Goal: Information Seeking & Learning: Check status

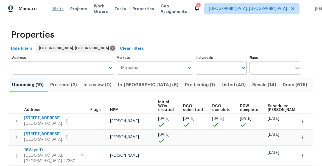
click at [55, 8] on span "Visits" at bounding box center [57, 8] width 11 height 5
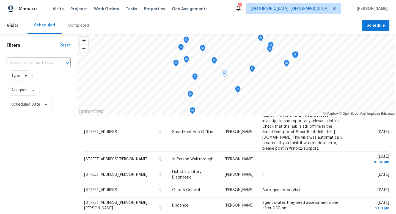
scroll to position [69, 0]
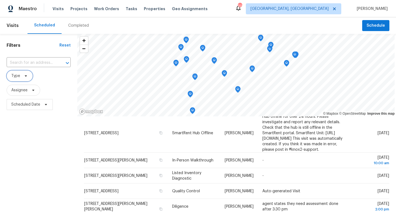
click at [21, 76] on span "Type" at bounding box center [20, 75] width 26 height 11
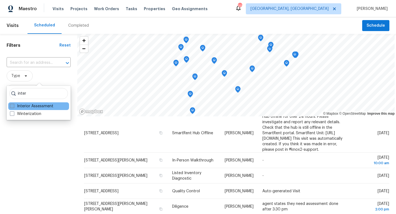
type input "inter"
click at [21, 105] on label "Interior Assessment" at bounding box center [31, 105] width 43 height 5
click at [13, 105] on input "Interior Assessment" at bounding box center [12, 105] width 4 height 4
checkbox input "true"
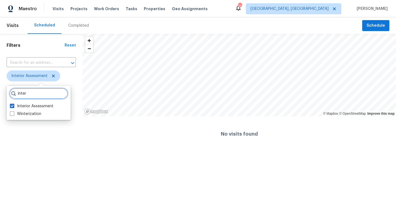
click at [28, 94] on input "inter" at bounding box center [38, 93] width 59 height 11
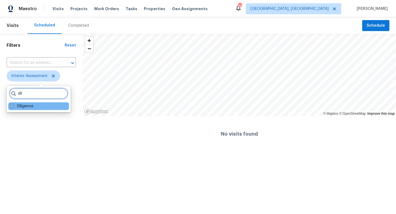
type input "dil"
click at [22, 107] on label "Diligence" at bounding box center [21, 105] width 23 height 5
click at [13, 107] on input "Diligence" at bounding box center [12, 105] width 4 height 4
checkbox input "true"
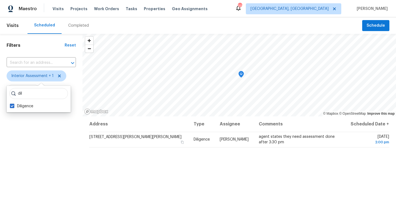
click at [40, 127] on div "Filters Reset ​ Interior Assessment + 1 Assignee Scheduled Date" at bounding box center [41, 160] width 82 height 253
click at [42, 103] on span at bounding box center [45, 104] width 6 height 4
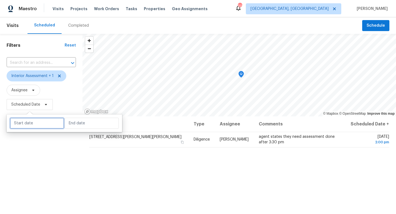
click at [28, 122] on input "text" at bounding box center [37, 123] width 54 height 11
select select "7"
select select "2025"
select select "8"
select select "2025"
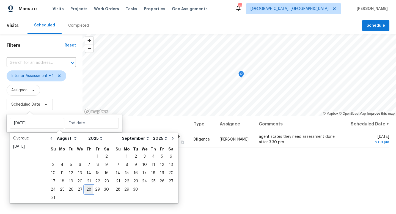
click at [86, 166] on div "28" at bounding box center [88, 189] width 9 height 8
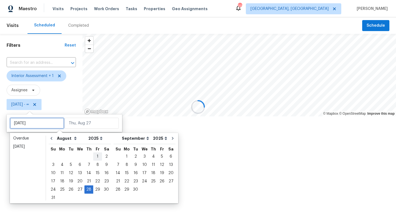
type input "[DATE]"
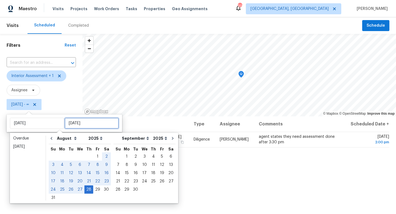
type input "[DATE]"
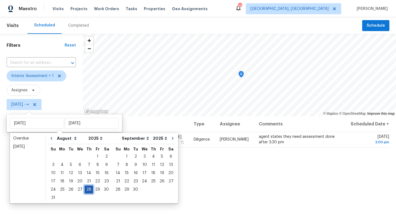
click at [85, 166] on div "28" at bounding box center [88, 189] width 9 height 8
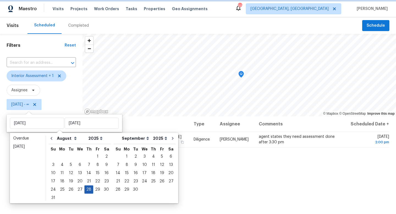
type input "[DATE]"
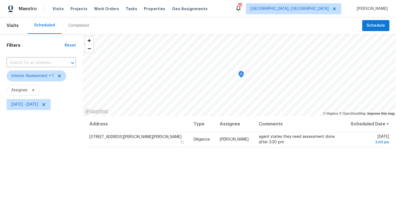
click at [202, 148] on div "Address Type Assignee Comments Scheduled Date ↑ [STREET_ADDRESS][PERSON_NAME][P…" at bounding box center [238, 201] width 313 height 171
click at [43, 77] on span "Interior Assessment + 1" at bounding box center [32, 75] width 42 height 5
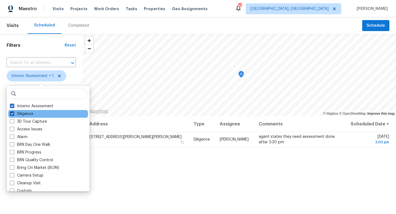
click at [12, 113] on span at bounding box center [12, 113] width 4 height 4
click at [12, 113] on input "Diligence" at bounding box center [12, 113] width 4 height 4
checkbox input "false"
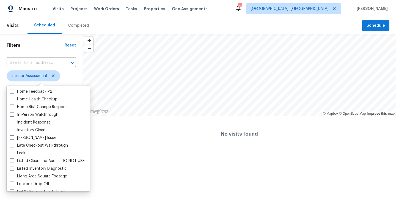
scroll to position [199, 0]
click at [13, 115] on span at bounding box center [12, 114] width 4 height 4
click at [13, 115] on input "In-Person Walkthrough" at bounding box center [12, 114] width 4 height 4
checkbox input "true"
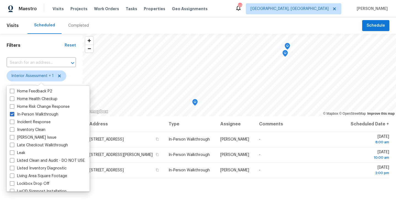
click at [188, 166] on div "Address Type Assignee Comments Scheduled Date ↑ [STREET_ADDRESS] In-Person Walk…" at bounding box center [238, 201] width 313 height 171
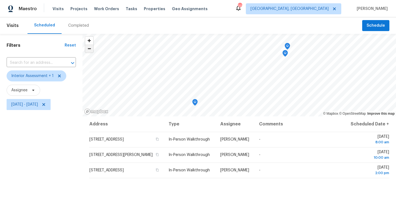
click at [90, 51] on span "Zoom out" at bounding box center [89, 49] width 8 height 8
click at [37, 76] on span "Interior Assessment + 1" at bounding box center [32, 75] width 42 height 5
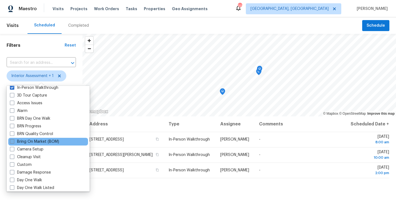
scroll to position [28, 0]
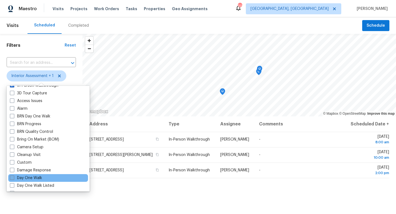
click at [13, 166] on span at bounding box center [12, 177] width 4 height 4
click at [13, 166] on input "Day One Walk" at bounding box center [12, 177] width 4 height 4
checkbox input "true"
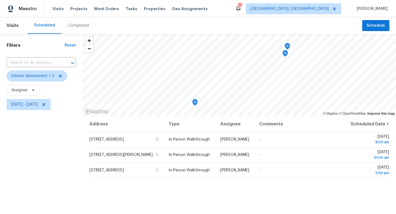
click at [75, 166] on div "Filters Reset ​ Interior Assessment + 2 Assignee [DATE] - [DATE]" at bounding box center [41, 160] width 82 height 253
click at [51, 107] on span "[DATE] - [DATE]" at bounding box center [29, 104] width 44 height 11
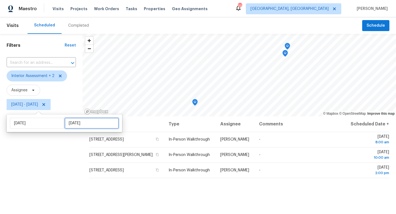
select select "7"
select select "2025"
select select "8"
select select "2025"
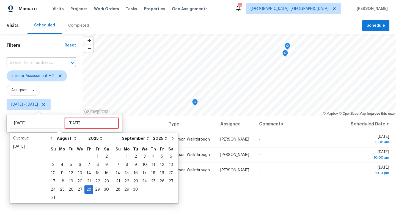
click at [84, 124] on input "[DATE]" at bounding box center [92, 123] width 54 height 11
type input "[DATE]"
click at [96, 166] on div "29" at bounding box center [97, 189] width 9 height 8
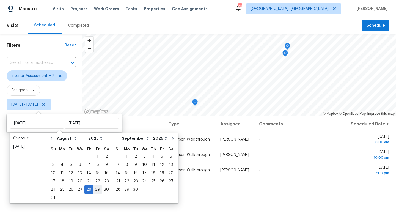
type input "[DATE]"
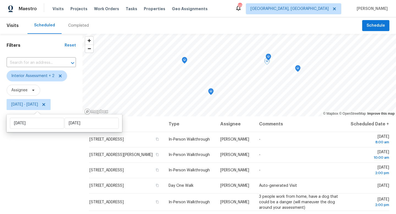
click at [60, 151] on div "Filters Reset ​ Interior Assessment + 2 Assignee [DATE] - [DATE]" at bounding box center [41, 160] width 82 height 253
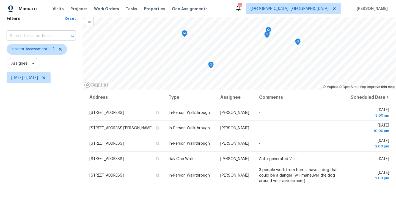
scroll to position [28, 0]
